Goal: Find contact information: Find contact information

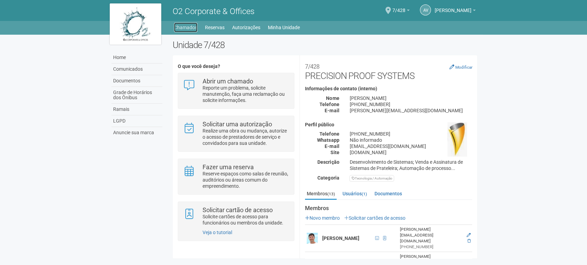
click at [185, 24] on link "Chamados" at bounding box center [185, 28] width 23 height 10
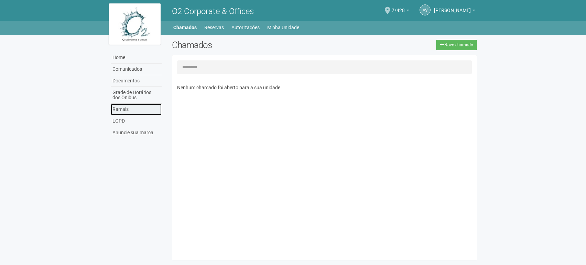
click at [125, 109] on link "Ramais" at bounding box center [136, 110] width 51 height 12
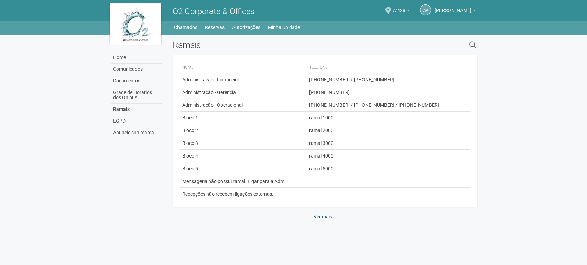
click at [321, 216] on link "Ver mais..." at bounding box center [325, 217] width 32 height 12
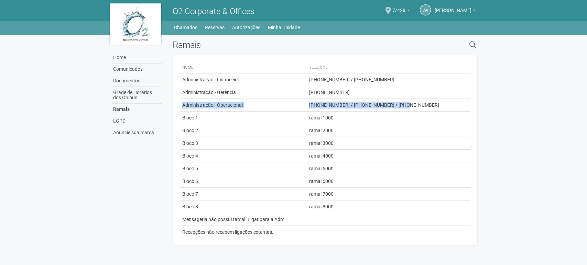
drag, startPoint x: 182, startPoint y: 104, endPoint x: 436, endPoint y: 102, distance: 254.1
click at [436, 102] on tr "Administração - Operacional [PHONE_NUMBER] / [PHONE_NUMBER] / [PHONE_NUMBER]" at bounding box center [325, 105] width 291 height 13
copy tr "Administração - Operacional [PHONE_NUMBER] / [PHONE_NUMBER] / [PHONE_NUMBER]"
